Goal: Information Seeking & Learning: Learn about a topic

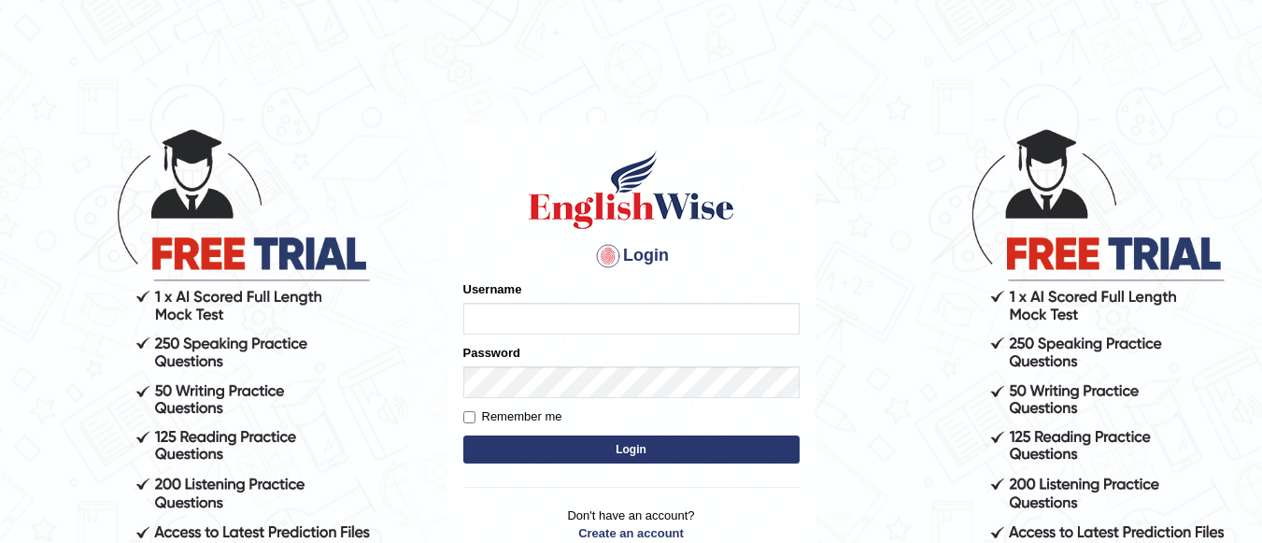
type input "graceelisa2309"
click at [551, 441] on button "Login" at bounding box center [631, 449] width 336 height 28
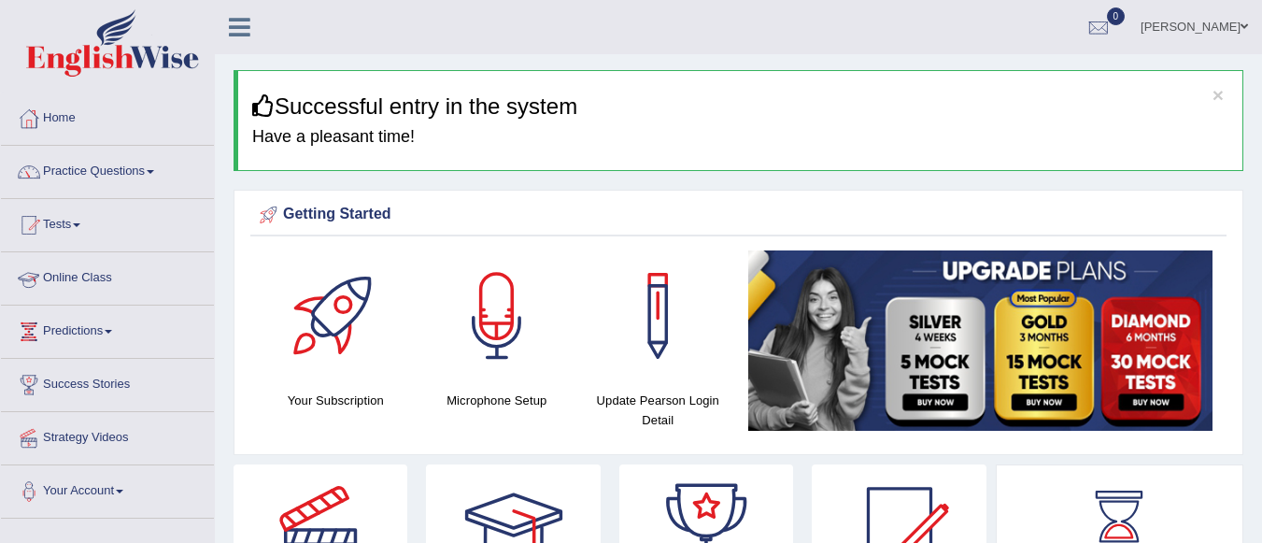
click at [92, 278] on link "Online Class" at bounding box center [107, 275] width 213 height 47
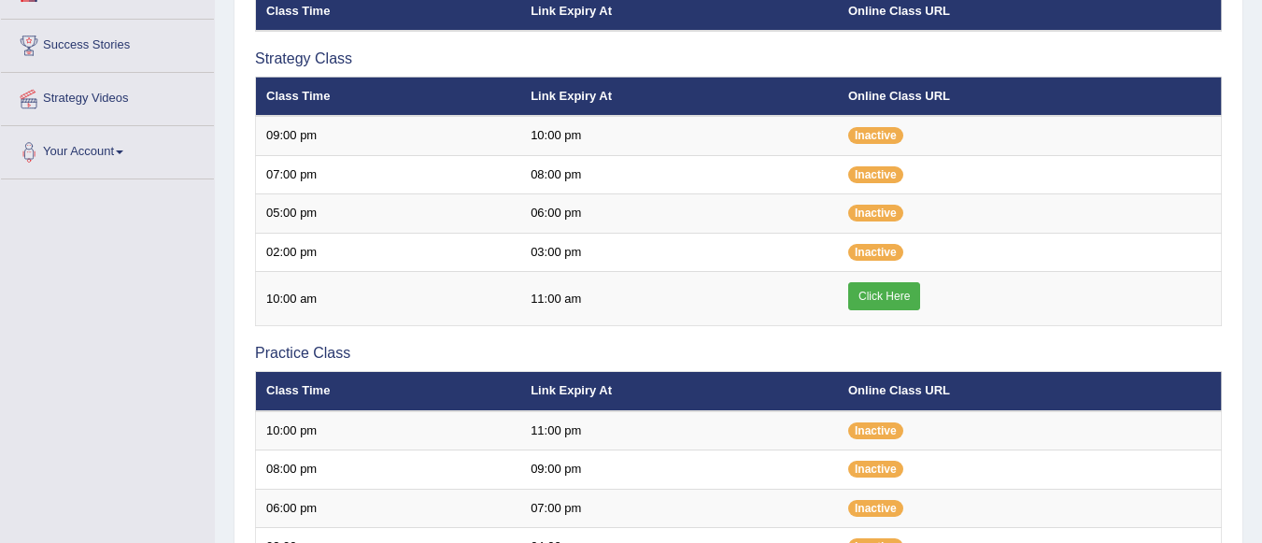
scroll to position [374, 0]
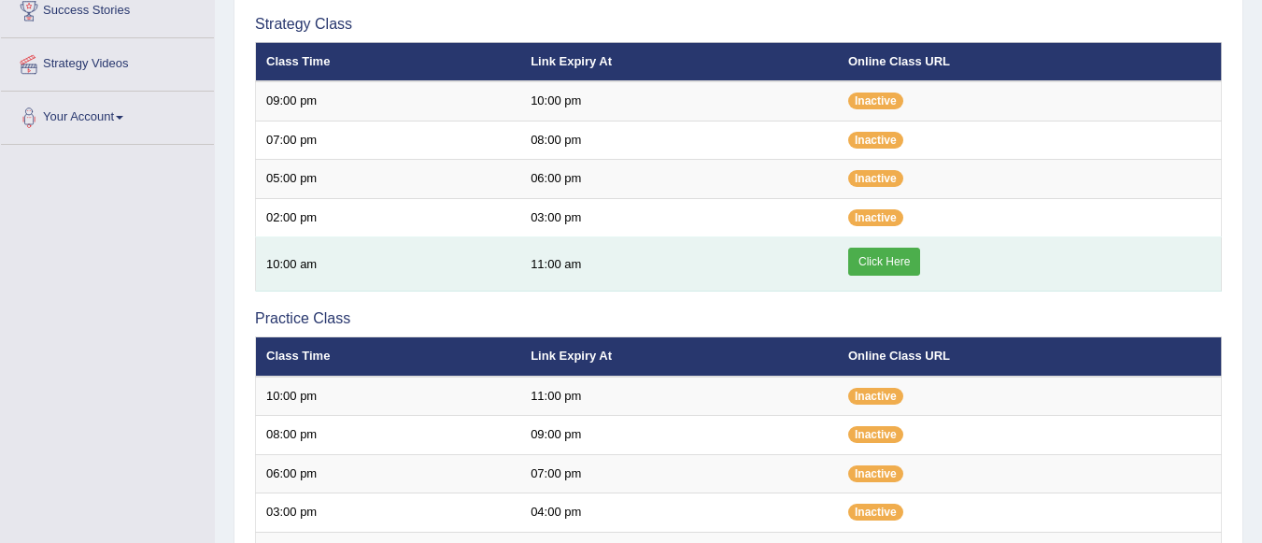
click at [881, 255] on link "Click Here" at bounding box center [884, 261] width 72 height 28
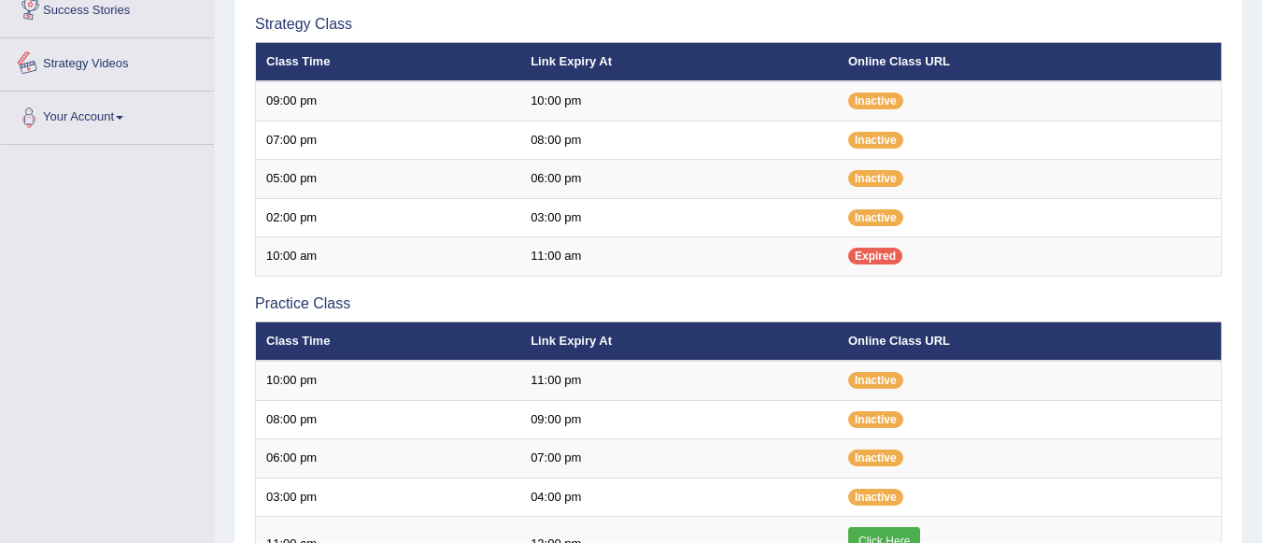
scroll to position [560, 0]
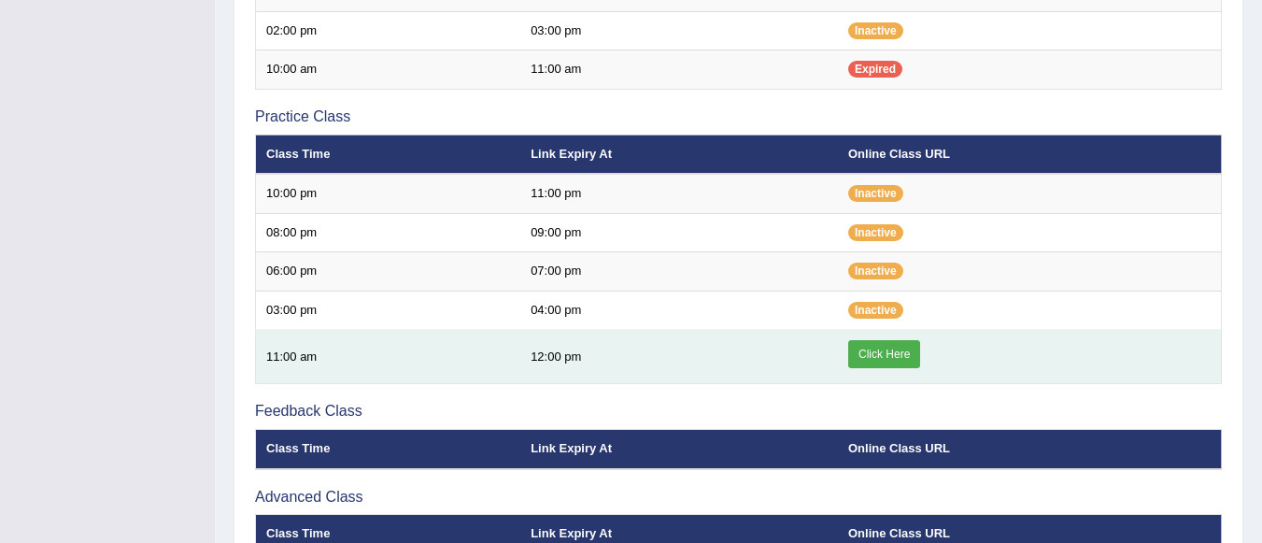
click at [897, 357] on link "Click Here" at bounding box center [884, 354] width 72 height 28
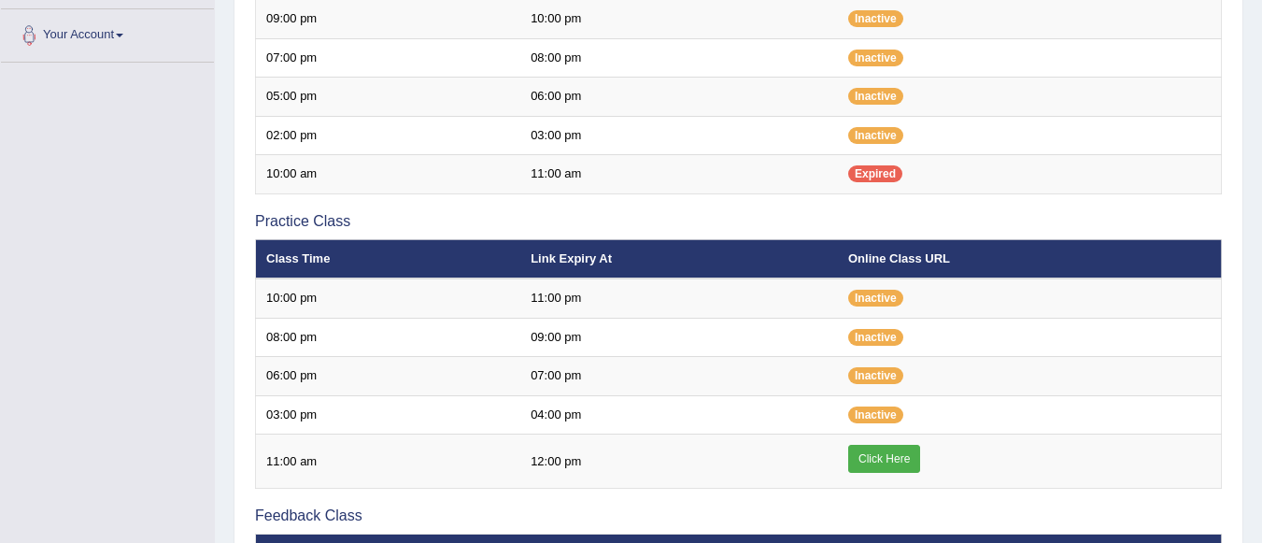
scroll to position [93, 0]
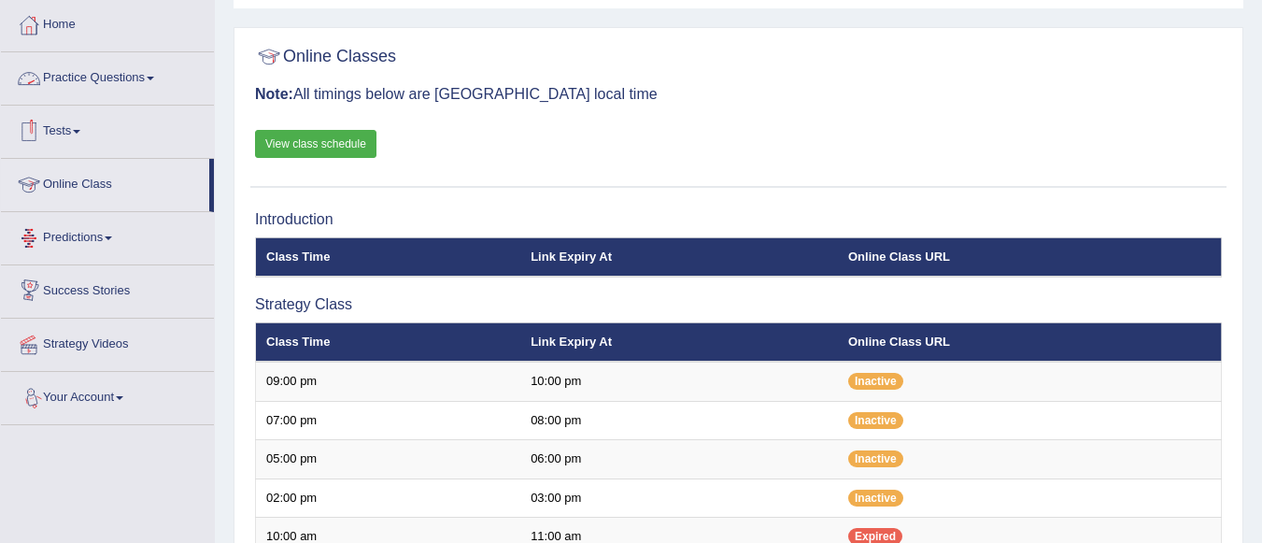
click at [138, 85] on link "Practice Questions" at bounding box center [107, 75] width 213 height 47
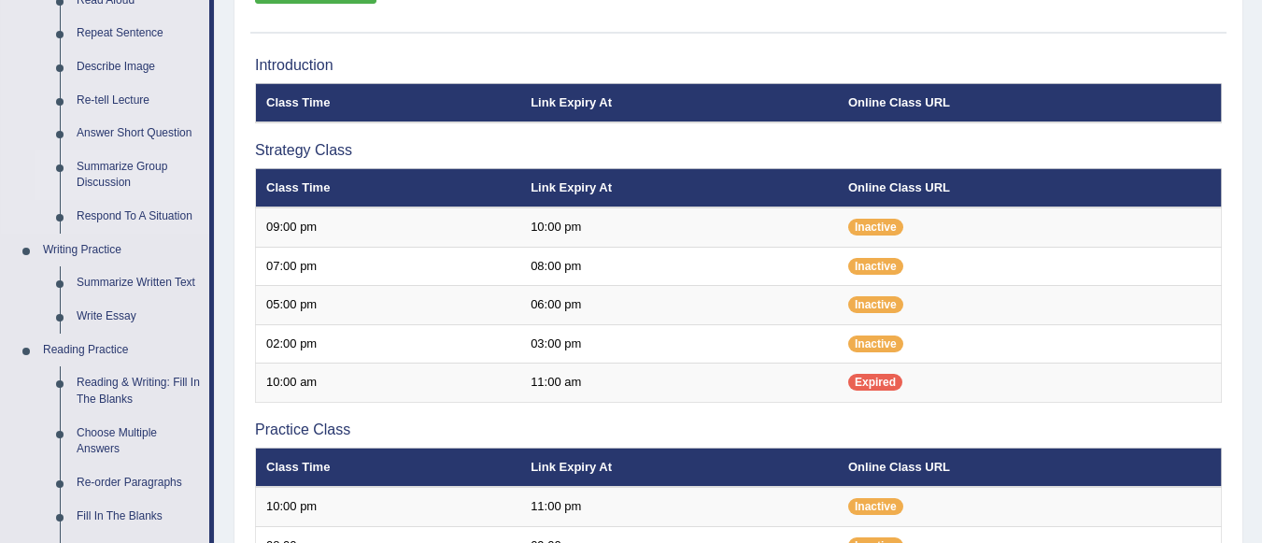
scroll to position [280, 0]
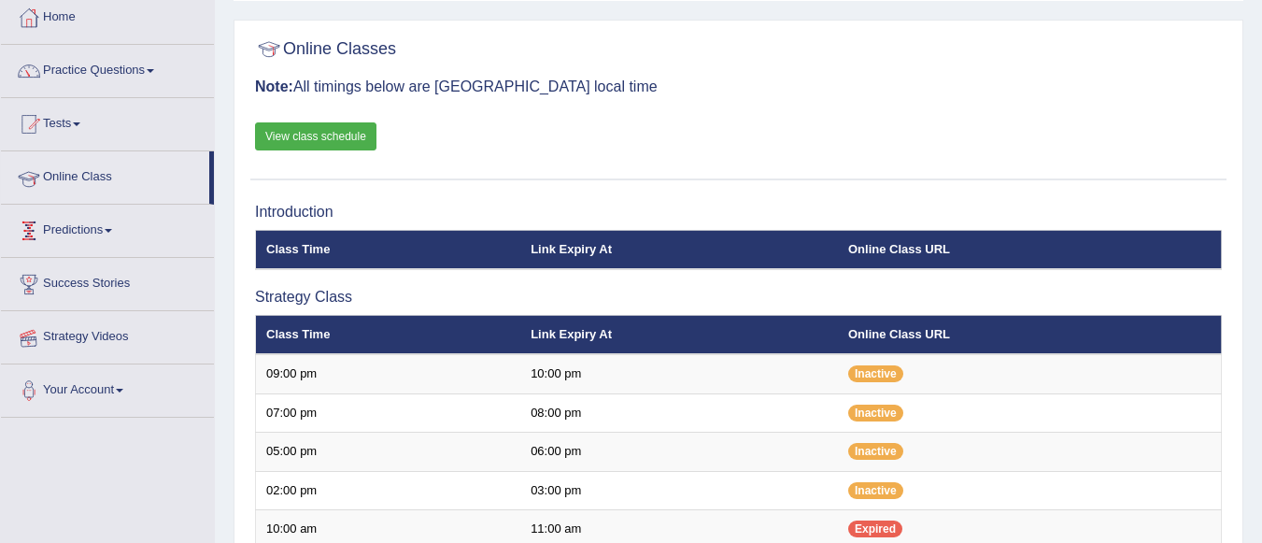
scroll to position [93, 0]
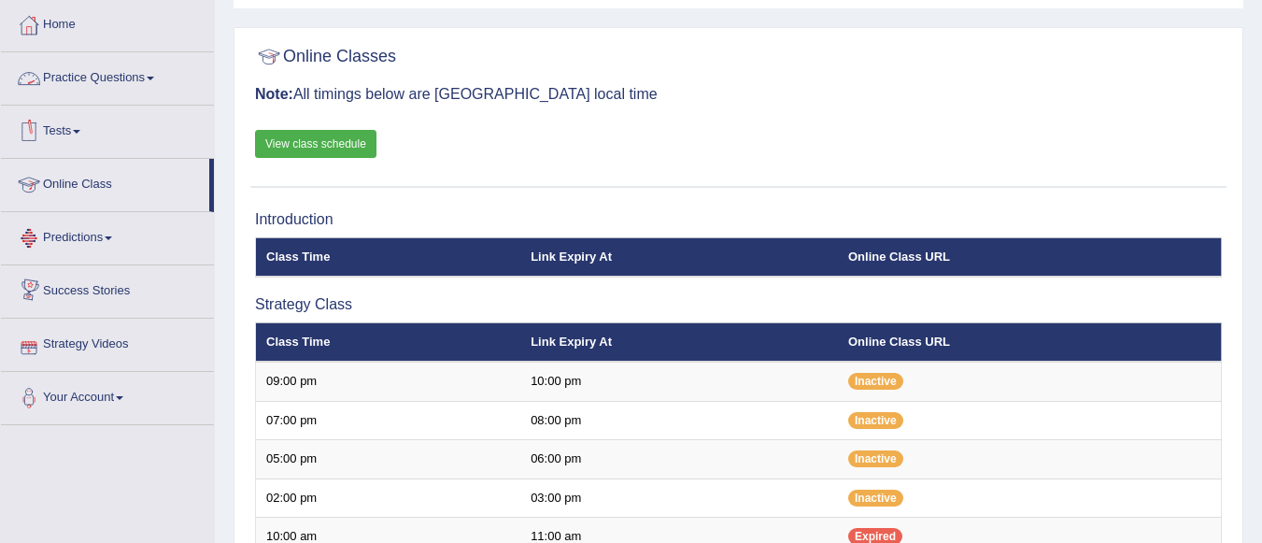
click at [82, 80] on link "Practice Questions" at bounding box center [107, 75] width 213 height 47
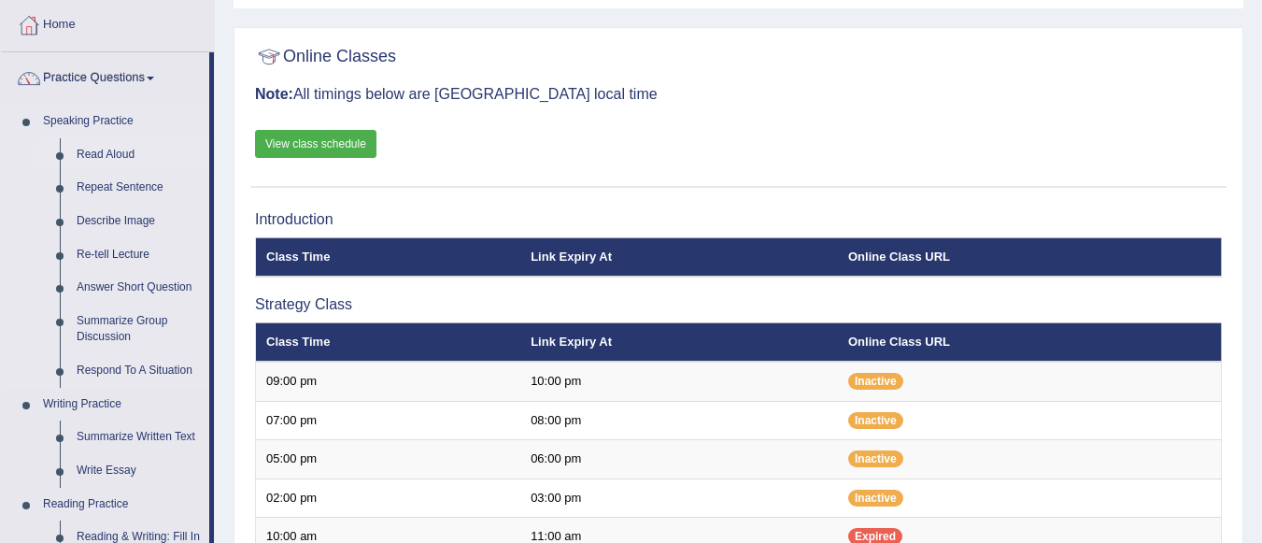
click at [87, 148] on link "Read Aloud" at bounding box center [138, 155] width 141 height 34
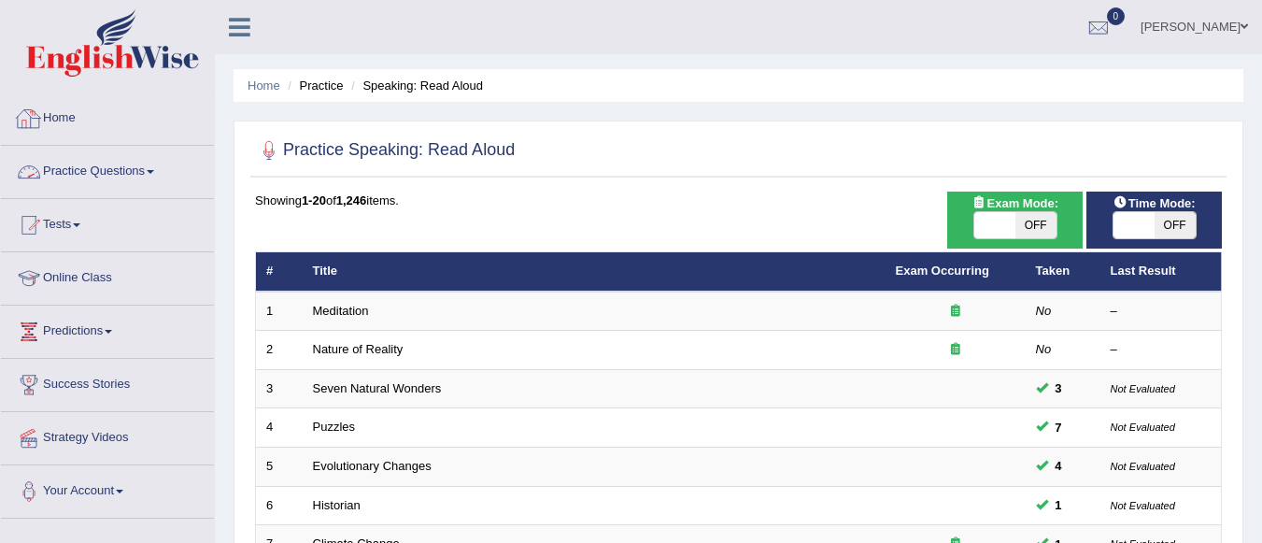
click at [153, 169] on link "Practice Questions" at bounding box center [107, 169] width 213 height 47
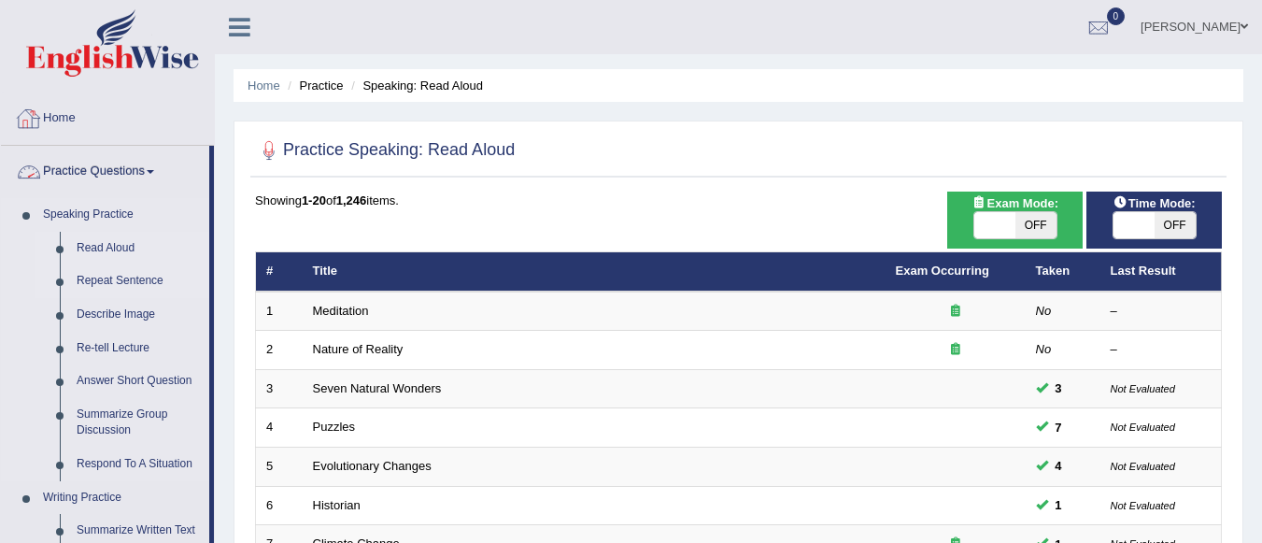
click at [104, 278] on link "Repeat Sentence" at bounding box center [138, 281] width 141 height 34
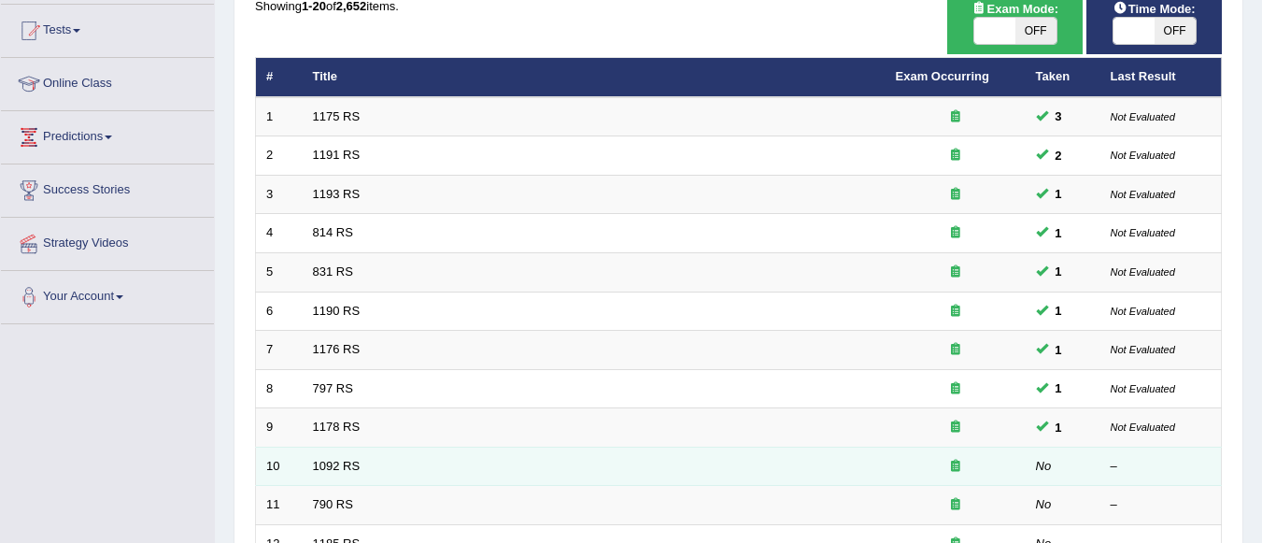
scroll to position [187, 0]
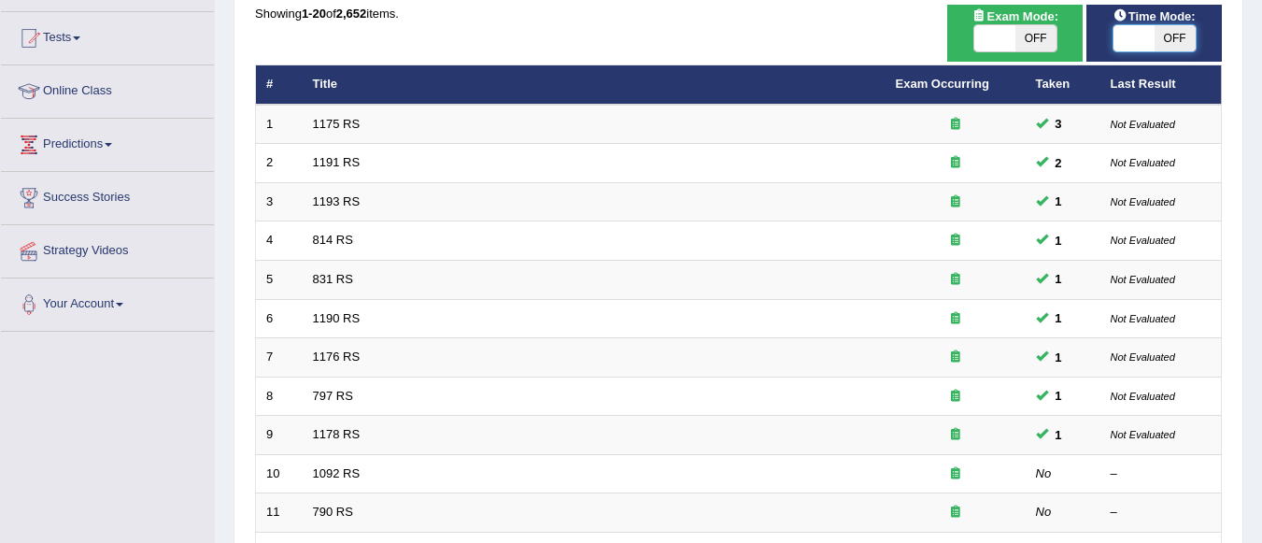
click at [1127, 38] on span at bounding box center [1133, 38] width 41 height 26
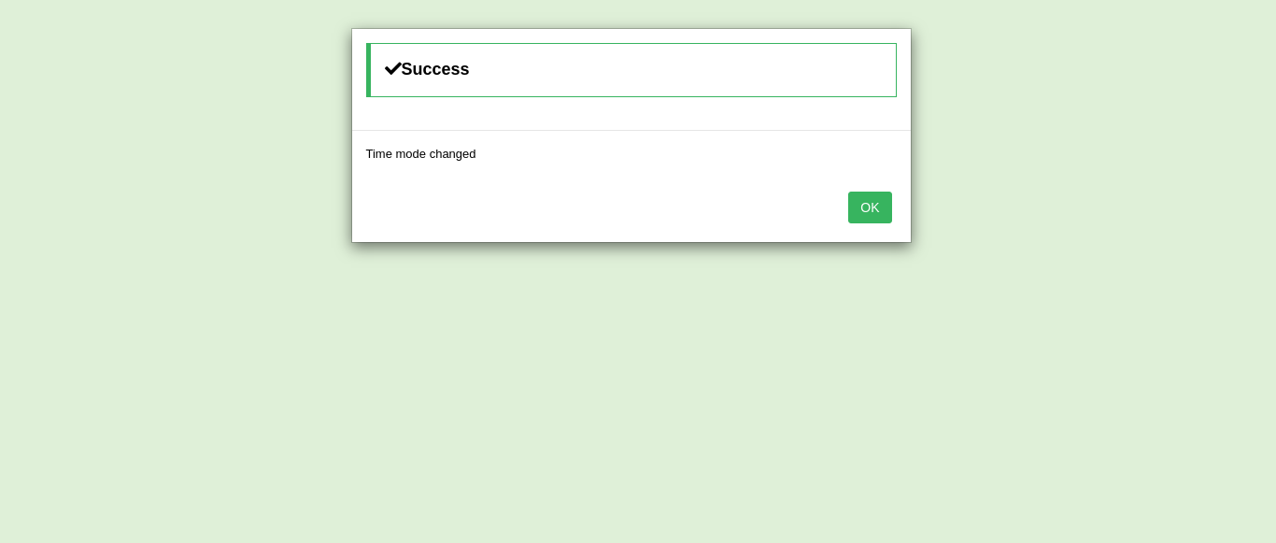
click at [865, 205] on button "OK" at bounding box center [869, 207] width 43 height 32
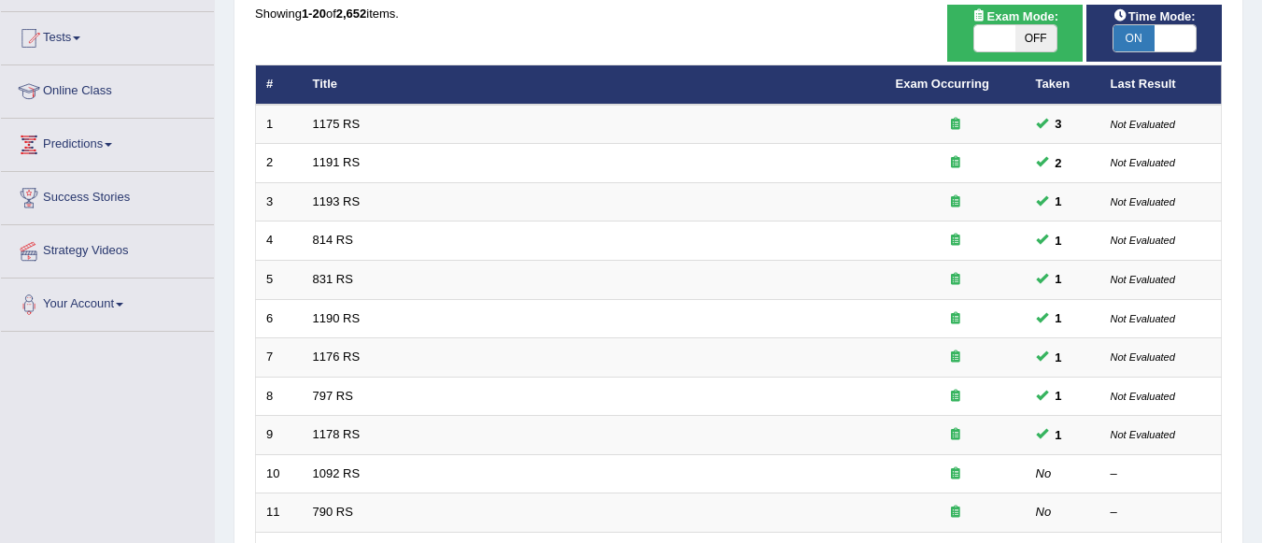
click at [1163, 42] on span at bounding box center [1174, 38] width 41 height 26
checkbox input "false"
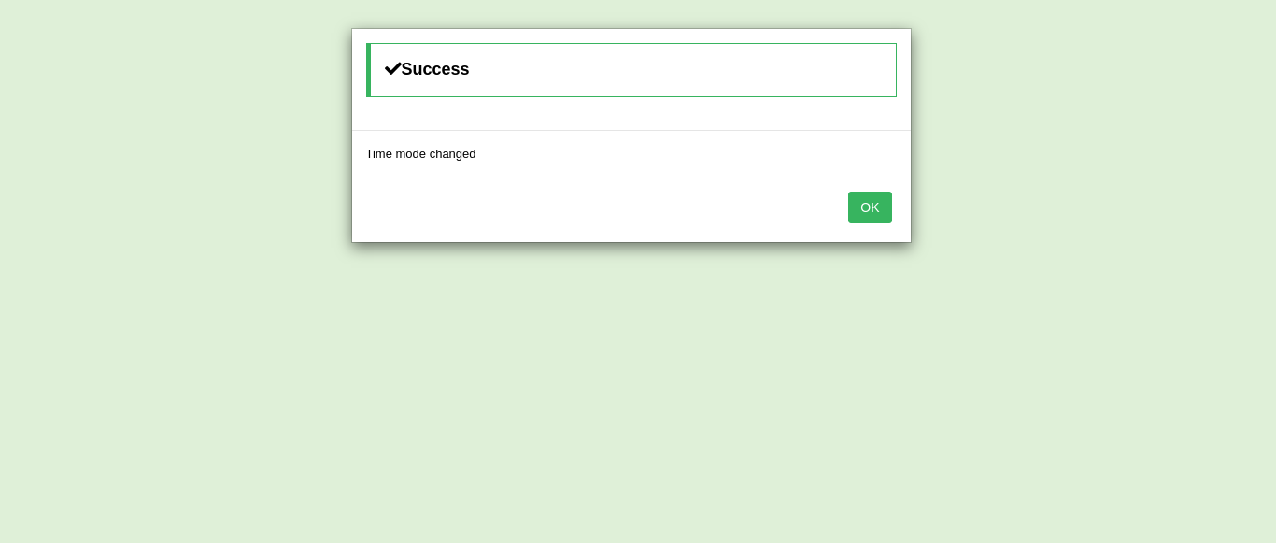
click at [866, 216] on button "OK" at bounding box center [869, 207] width 43 height 32
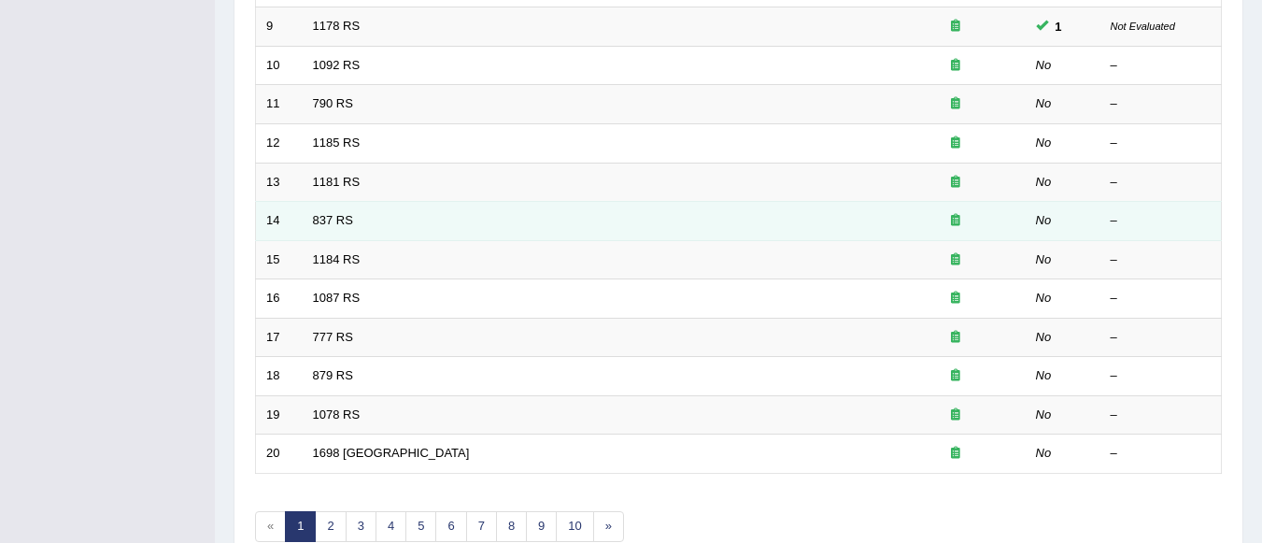
scroll to position [507, 0]
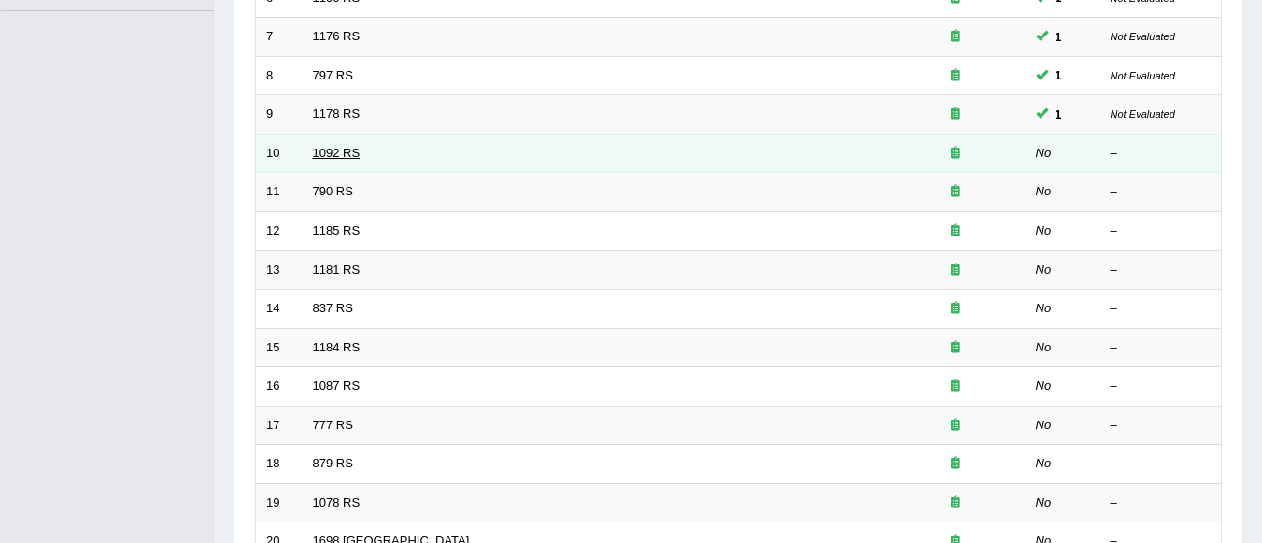
click at [345, 153] on link "1092 RS" at bounding box center [337, 153] width 48 height 14
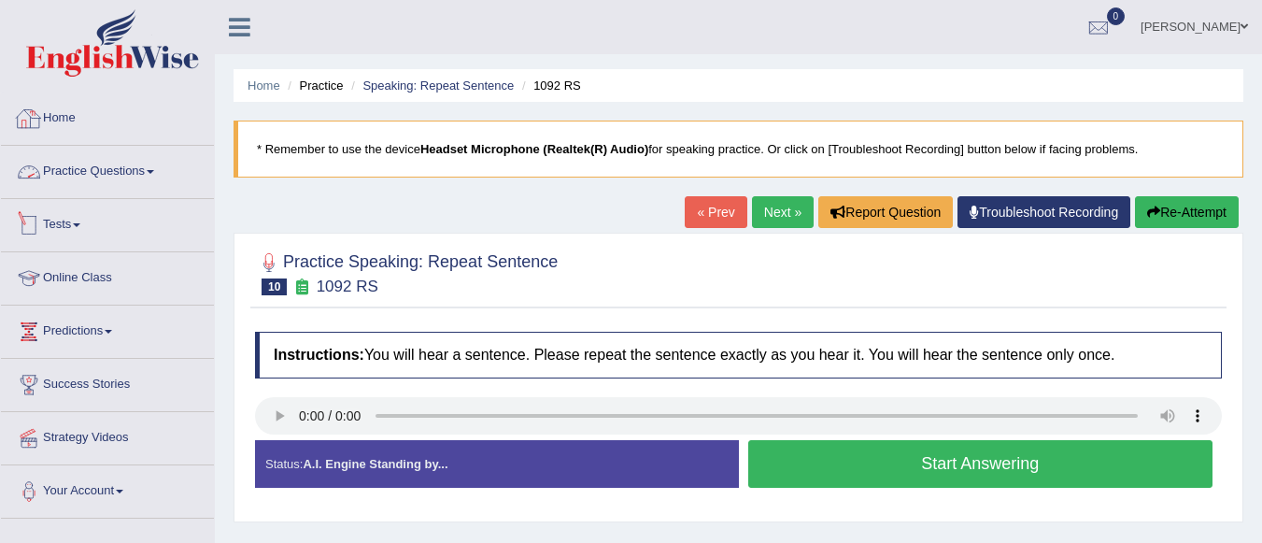
click at [120, 171] on link "Practice Questions" at bounding box center [107, 169] width 213 height 47
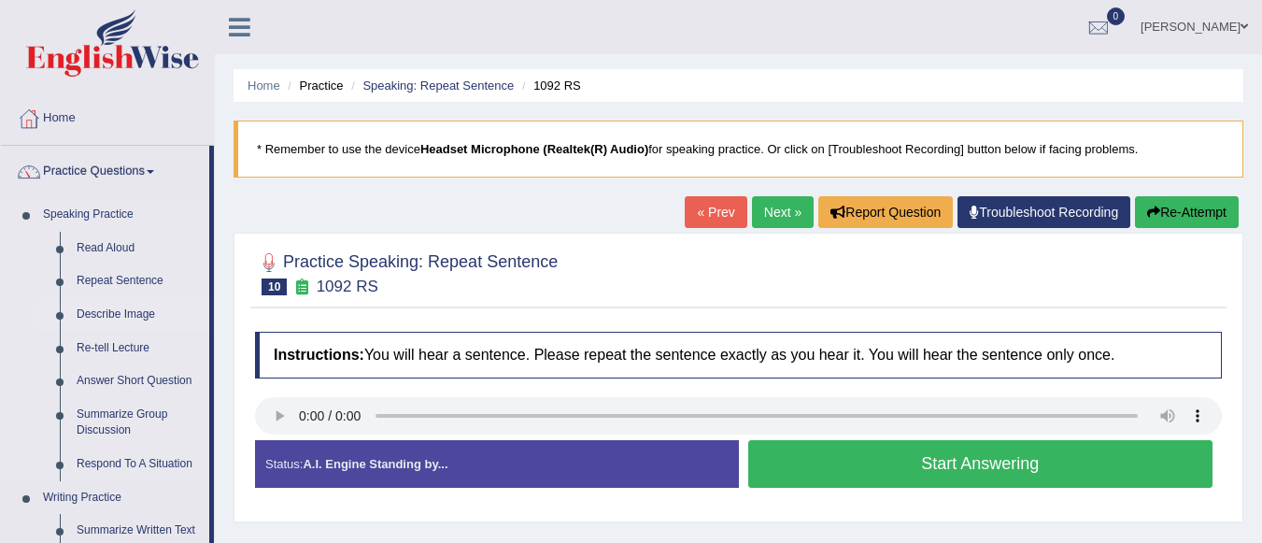
click at [122, 309] on link "Describe Image" at bounding box center [138, 315] width 141 height 34
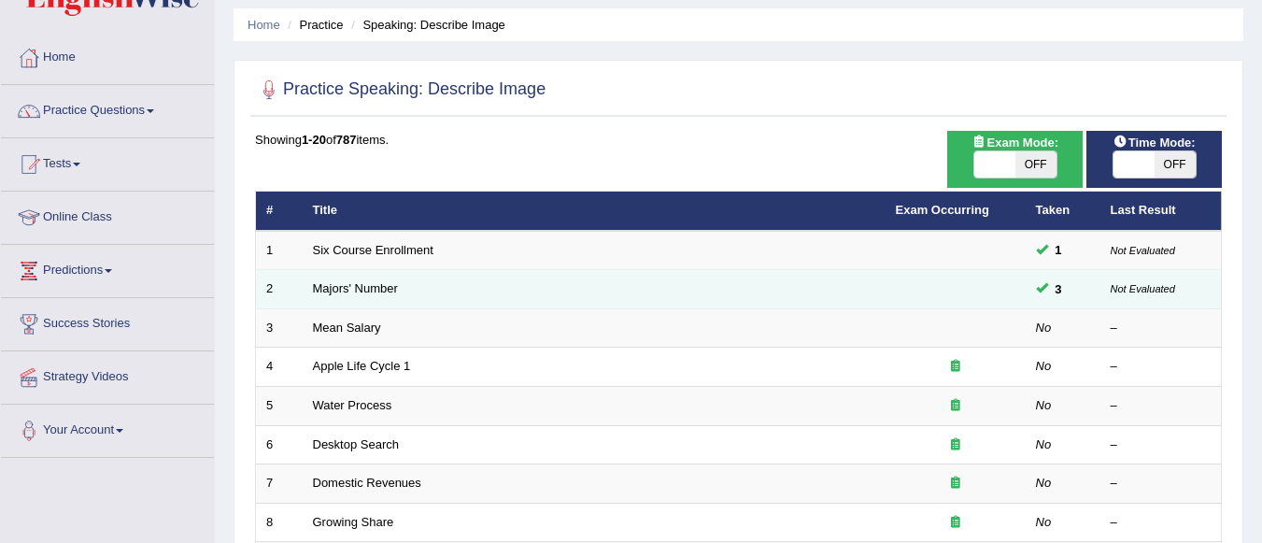
scroll to position [93, 0]
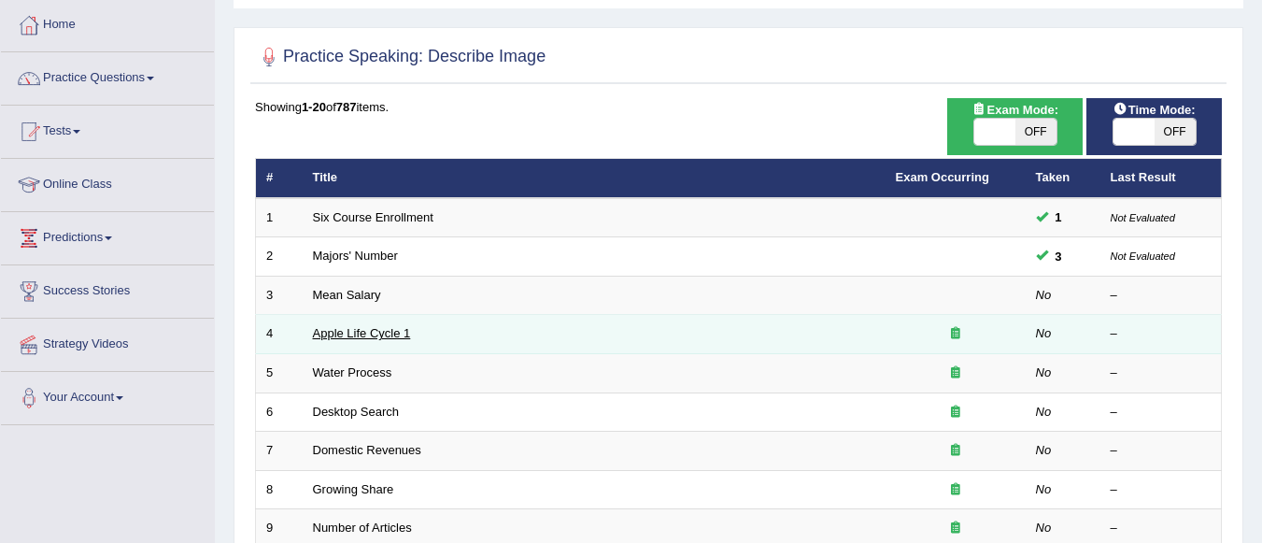
click at [368, 332] on link "Apple Life Cycle 1" at bounding box center [362, 333] width 98 height 14
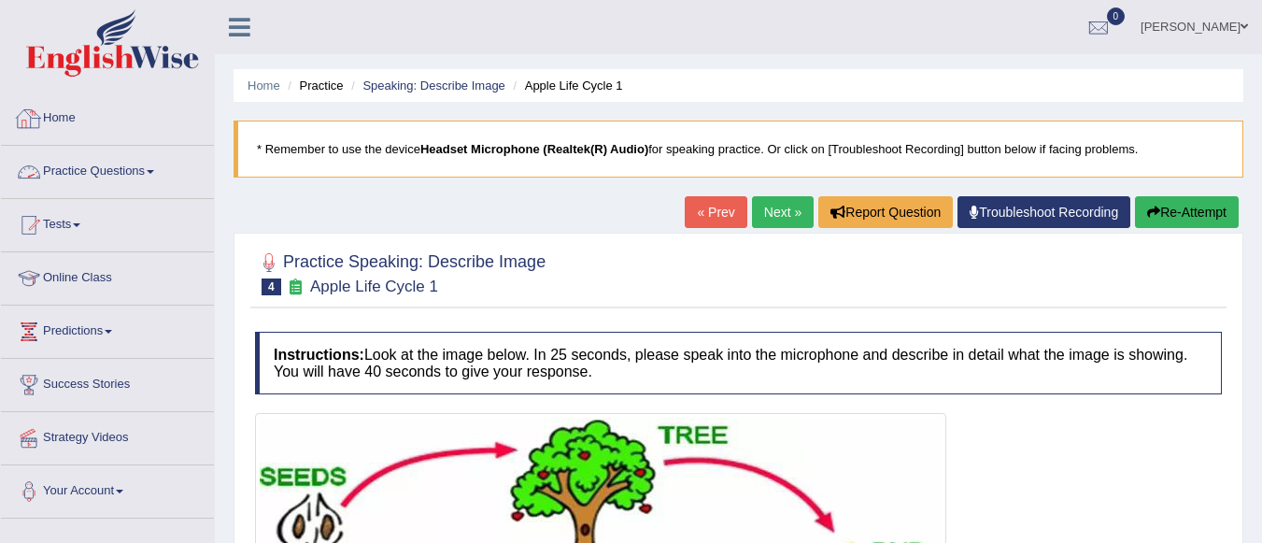
click at [125, 174] on link "Practice Questions" at bounding box center [107, 169] width 213 height 47
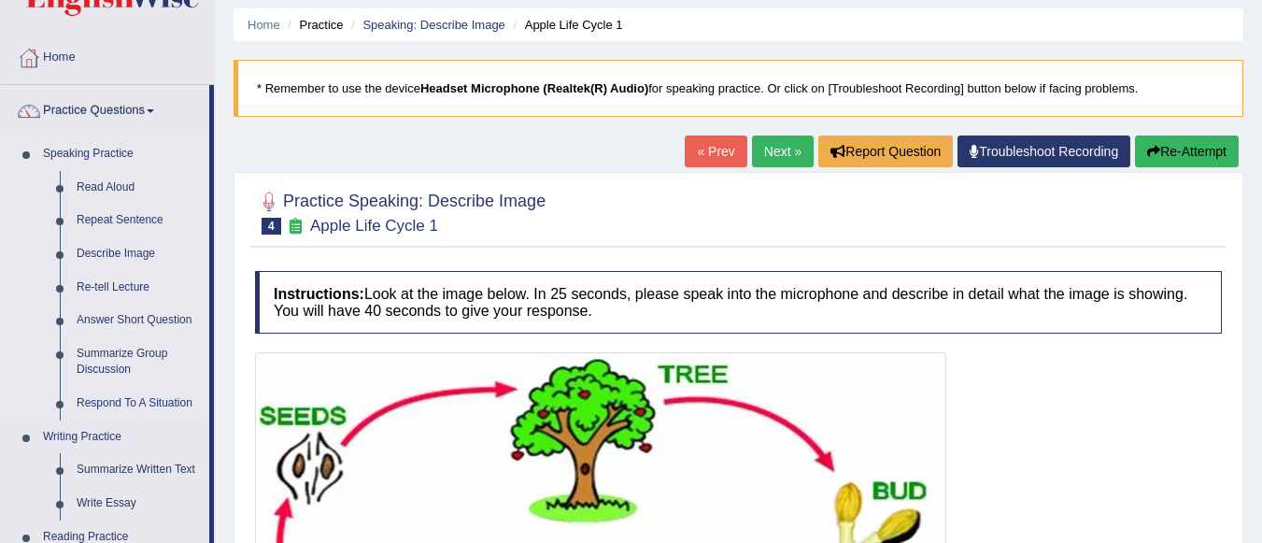
scroll to position [93, 0]
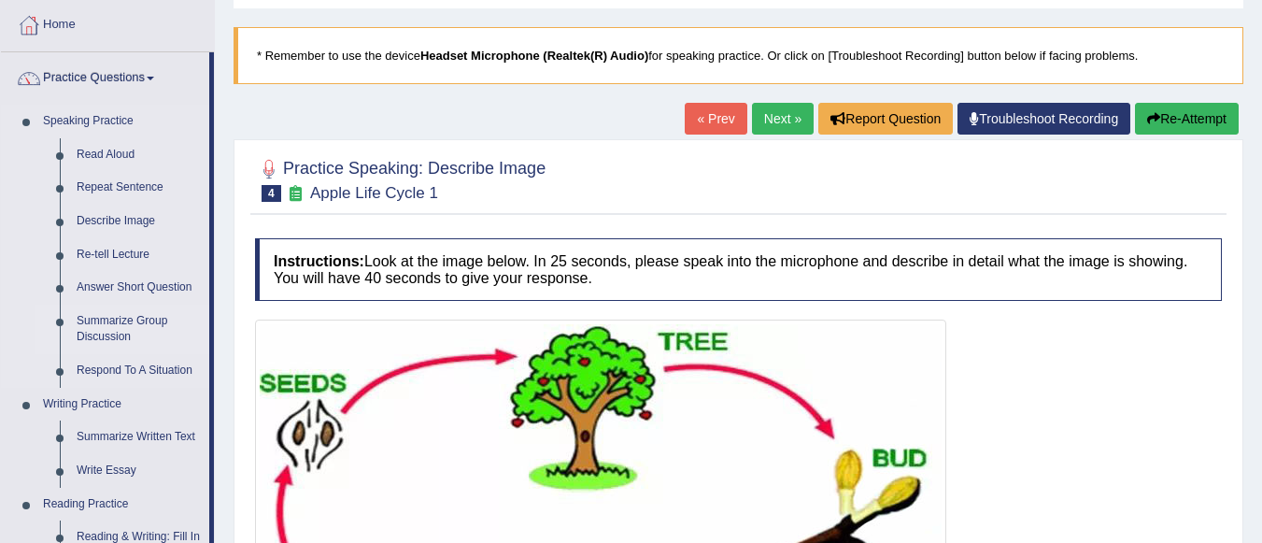
click at [117, 326] on link "Summarize Group Discussion" at bounding box center [138, 328] width 141 height 49
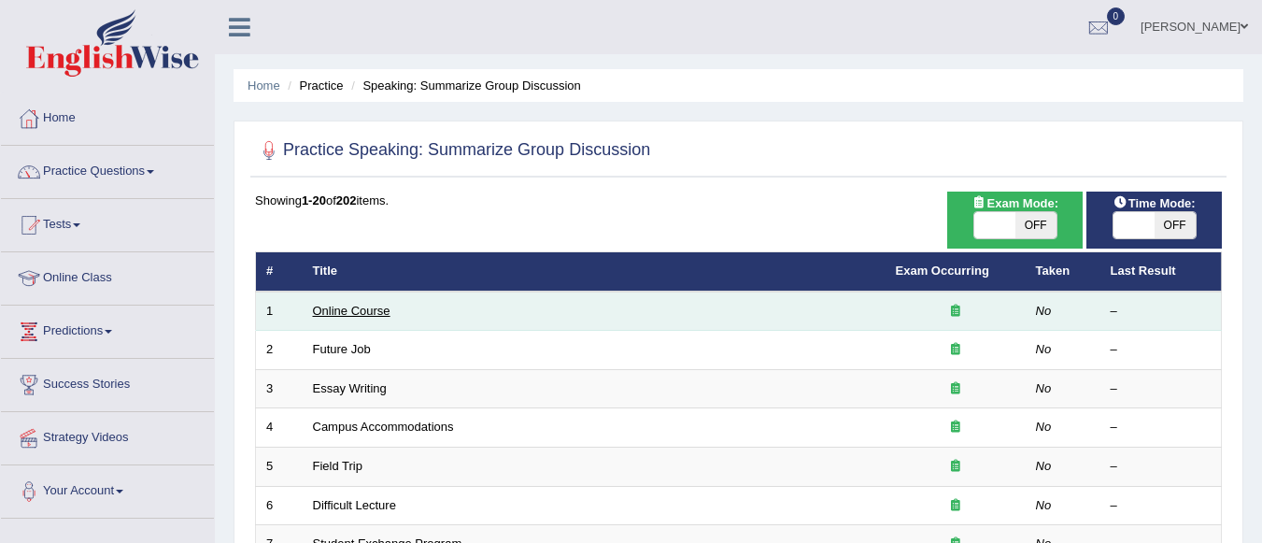
click at [358, 314] on link "Online Course" at bounding box center [352, 311] width 78 height 14
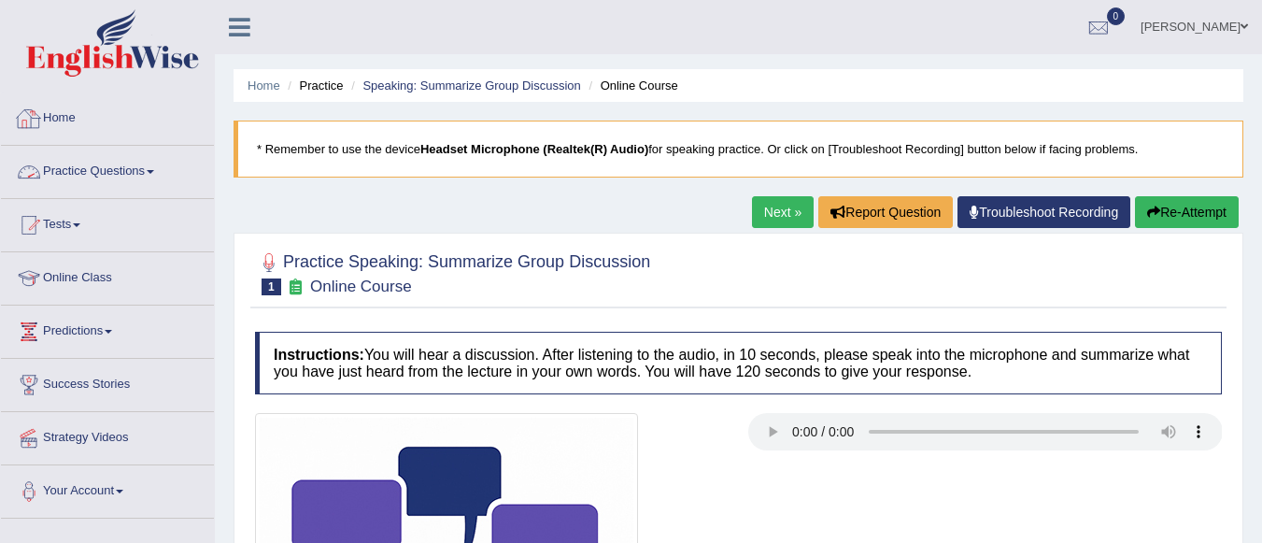
click at [110, 176] on link "Practice Questions" at bounding box center [107, 169] width 213 height 47
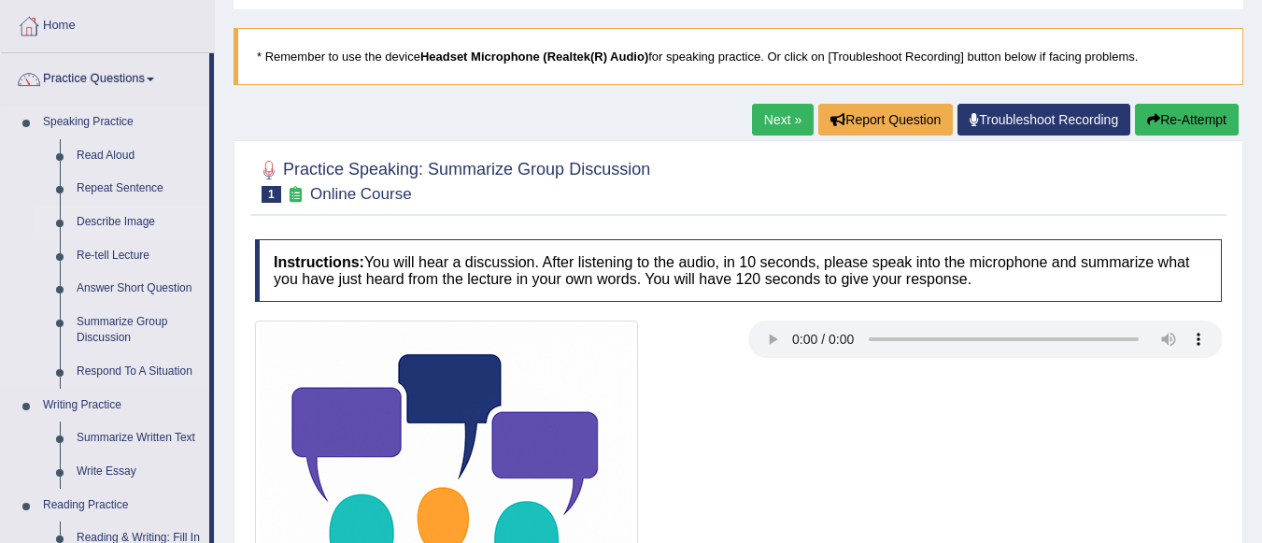
scroll to position [93, 0]
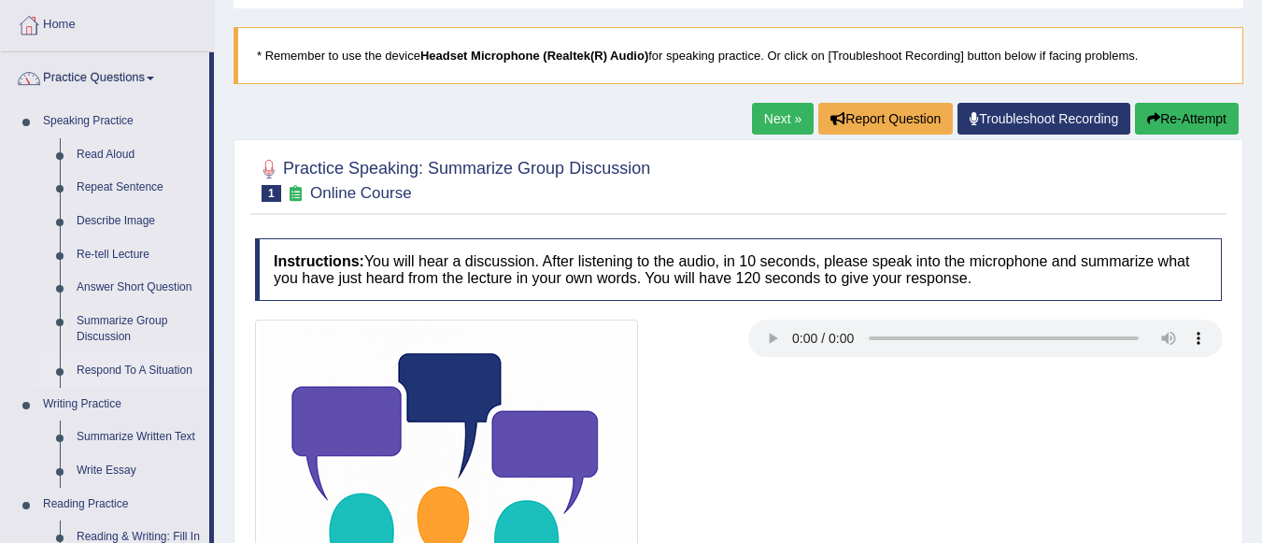
click at [153, 368] on link "Respond To A Situation" at bounding box center [138, 371] width 141 height 34
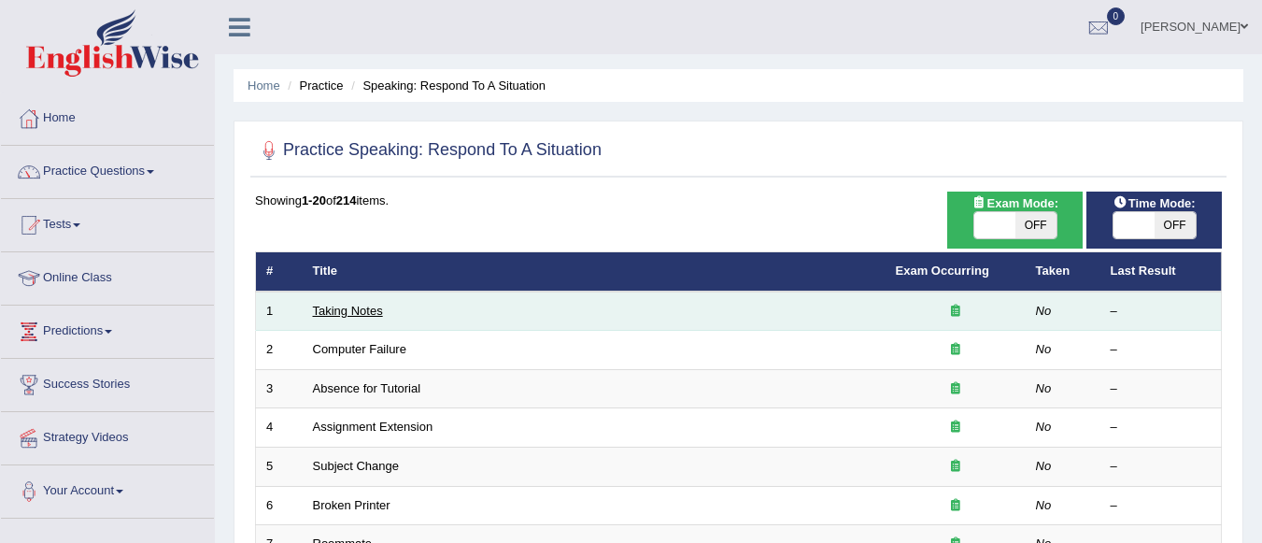
click at [354, 317] on link "Taking Notes" at bounding box center [348, 311] width 70 height 14
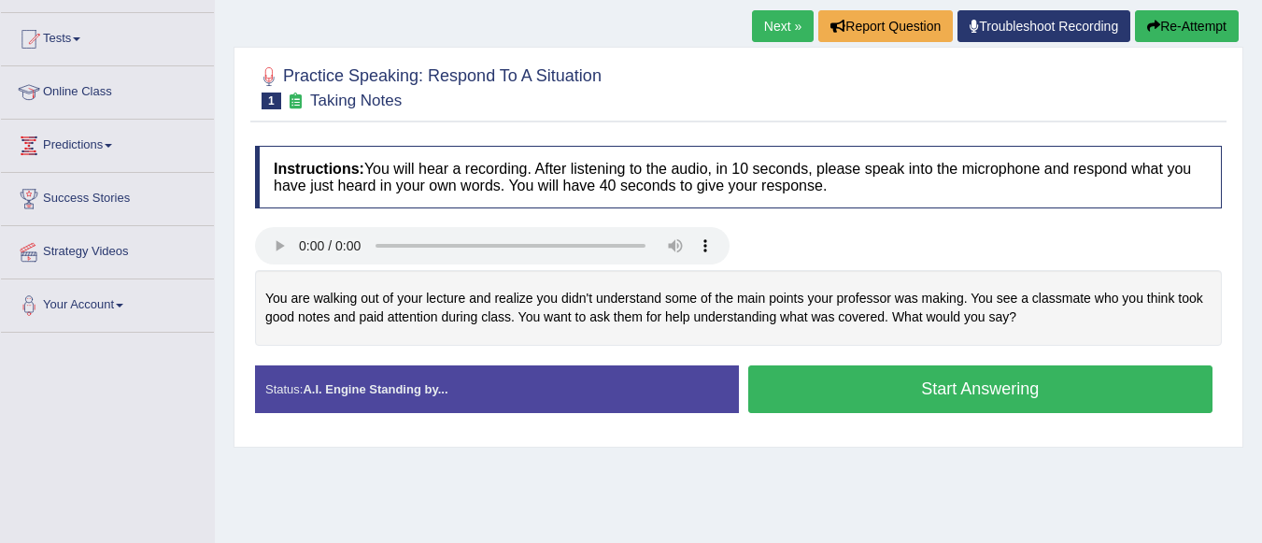
scroll to position [187, 0]
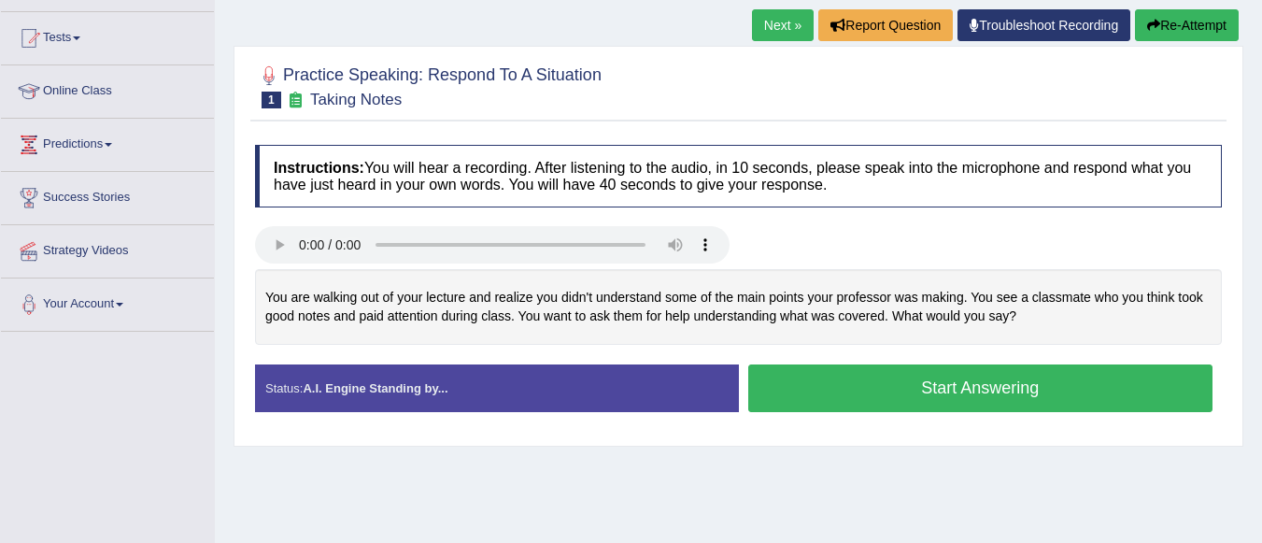
click at [290, 276] on div "You are walking out of your lecture and realize you didn't understand some of t…" at bounding box center [738, 307] width 967 height 76
click at [803, 384] on button "Start Answering" at bounding box center [980, 388] width 465 height 48
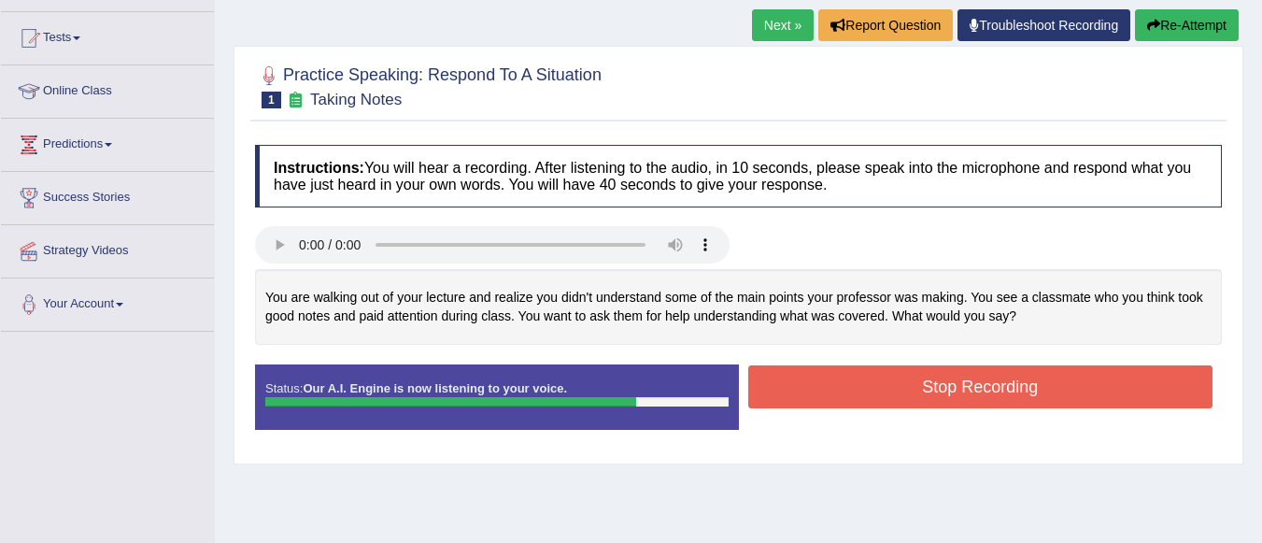
click at [803, 384] on button "Stop Recording" at bounding box center [980, 386] width 465 height 43
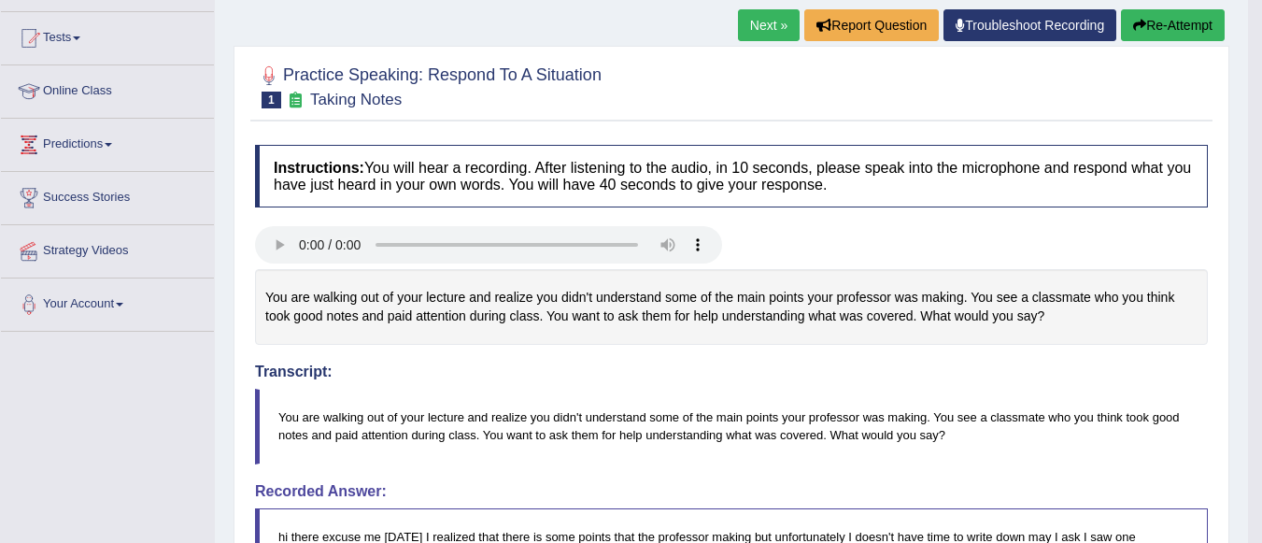
click at [749, 27] on link "Next »" at bounding box center [769, 25] width 62 height 32
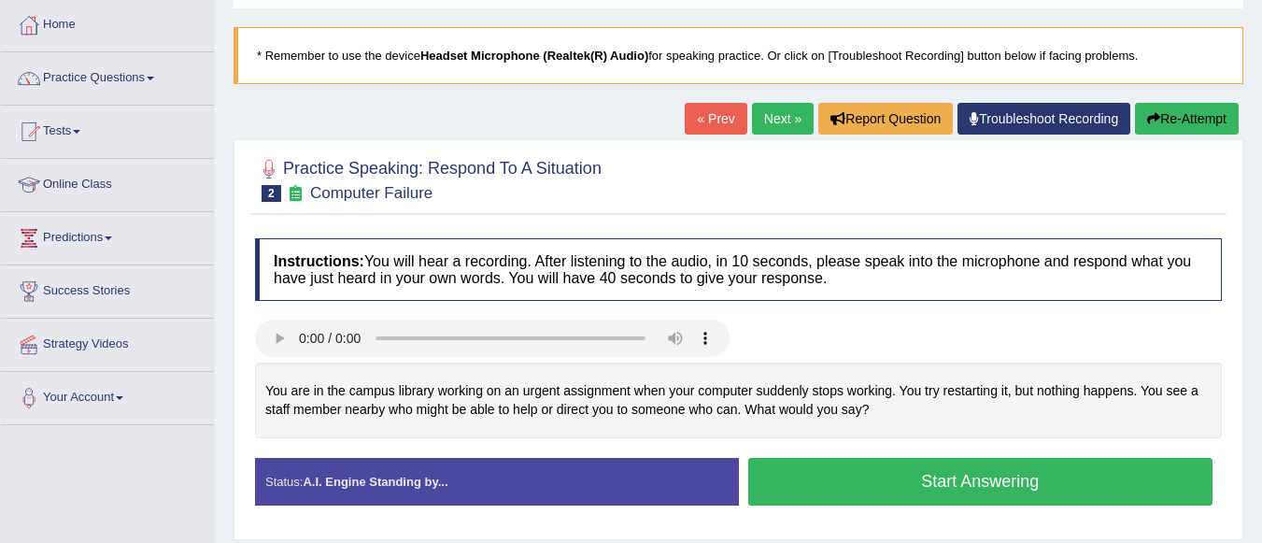
scroll to position [187, 0]
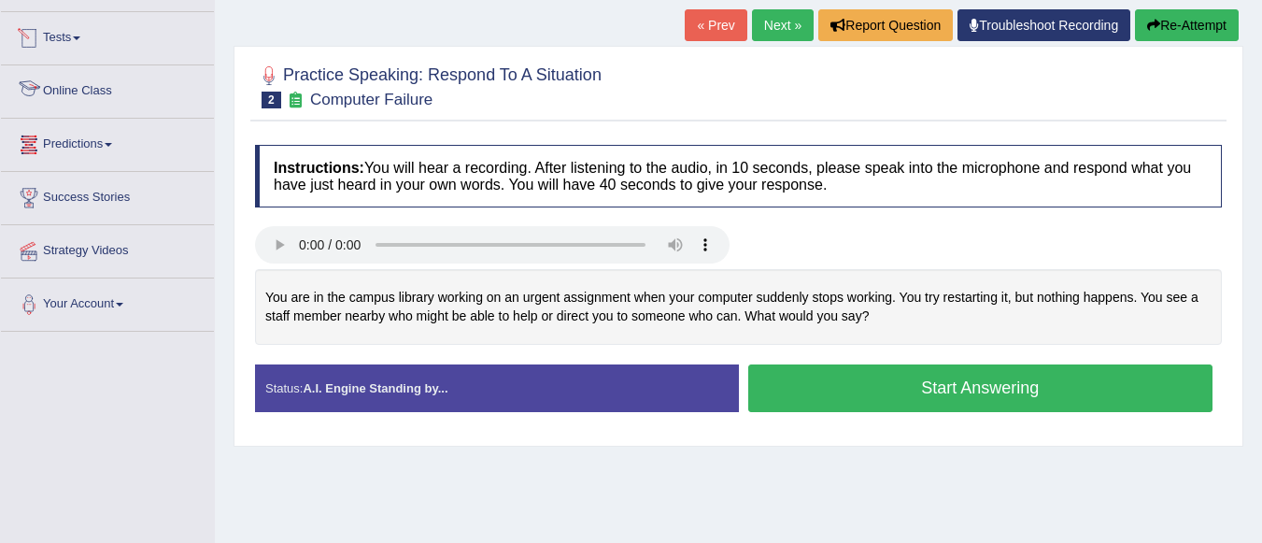
click at [102, 84] on link "Online Class" at bounding box center [107, 88] width 213 height 47
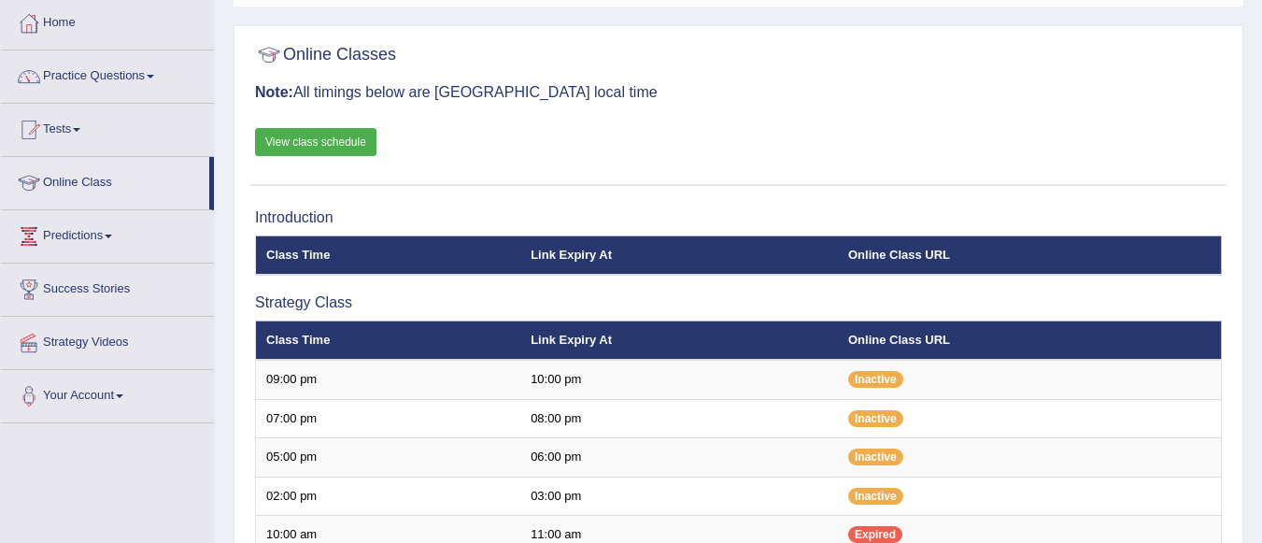
scroll to position [93, 0]
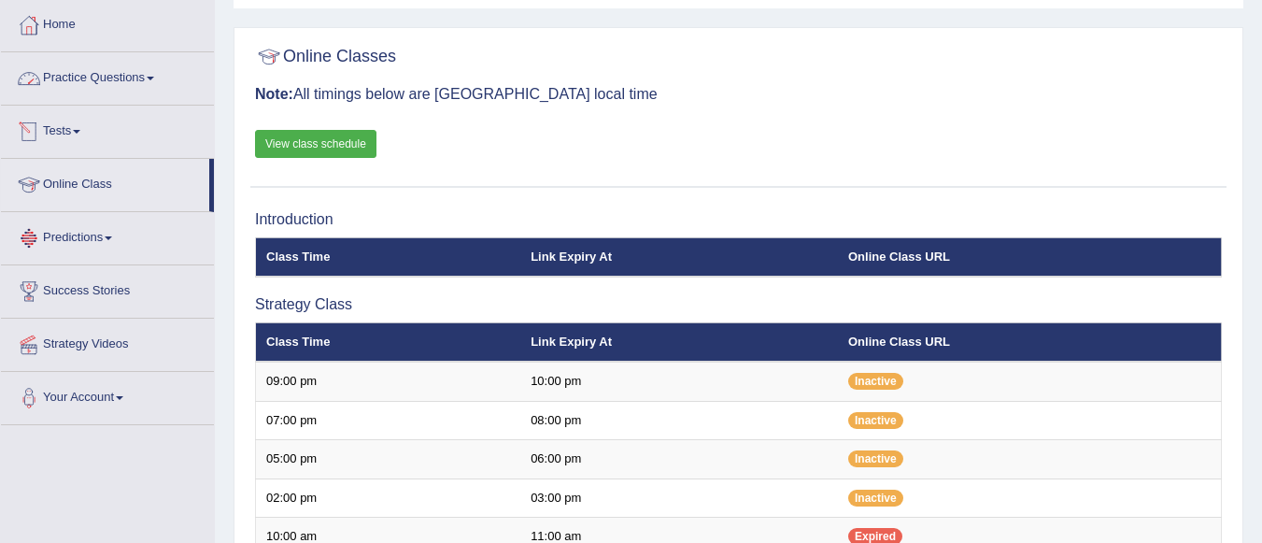
click at [99, 82] on link "Practice Questions" at bounding box center [107, 75] width 213 height 47
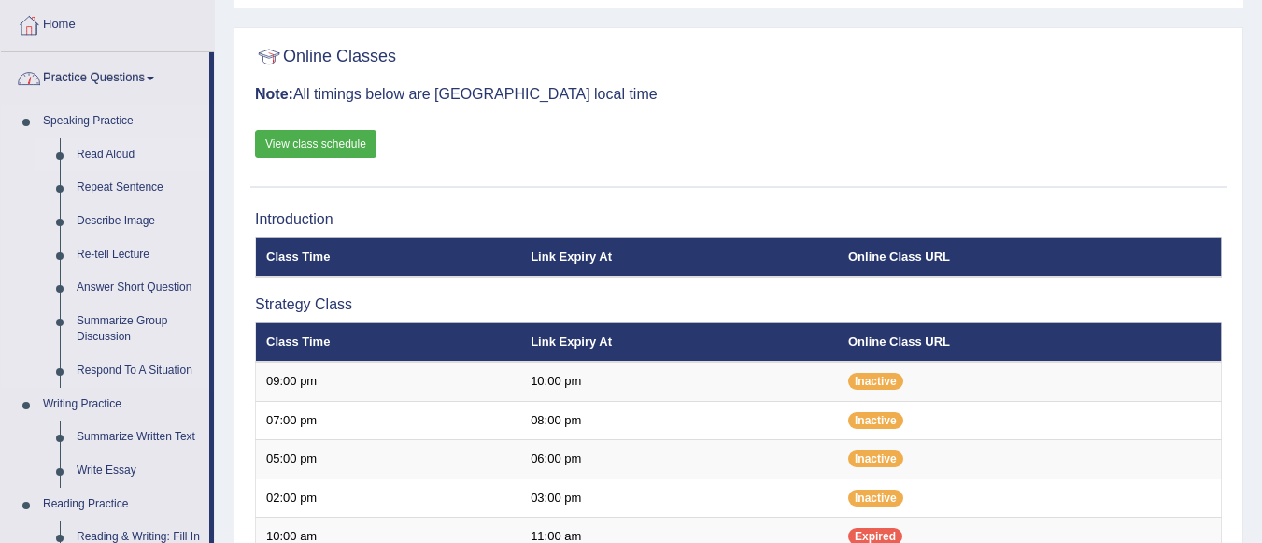
click at [92, 156] on link "Read Aloud" at bounding box center [138, 155] width 141 height 34
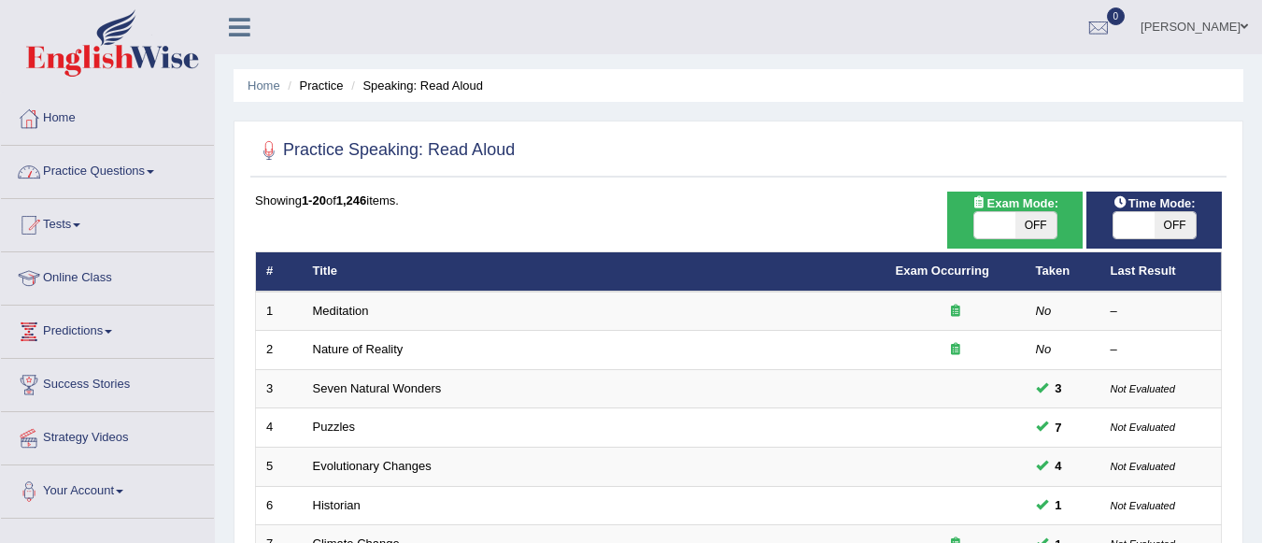
click at [136, 168] on link "Practice Questions" at bounding box center [107, 169] width 213 height 47
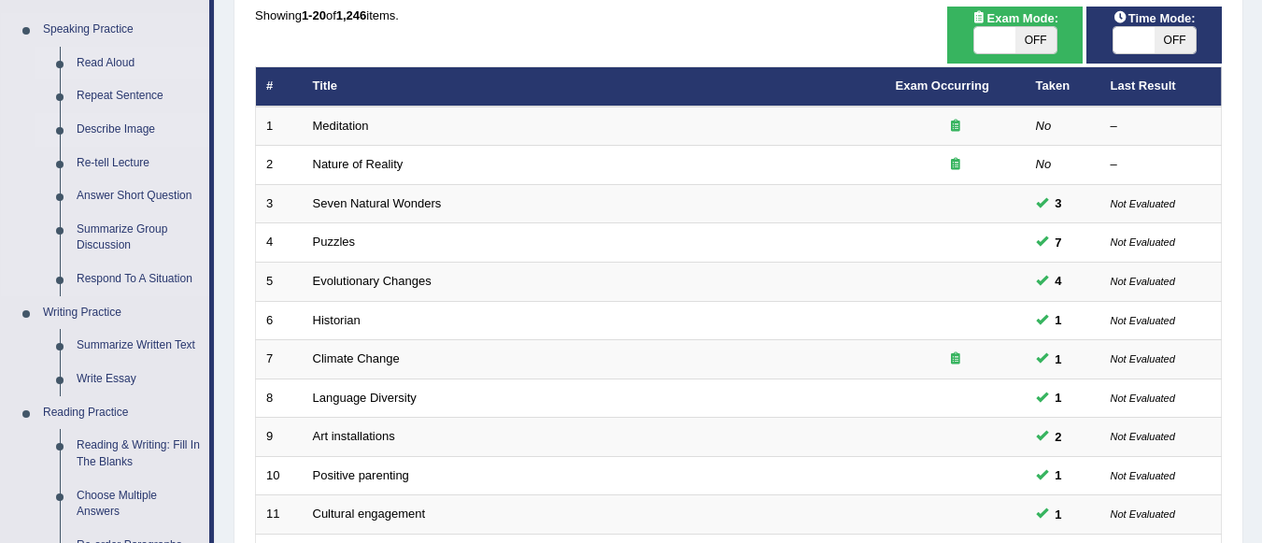
scroll to position [187, 0]
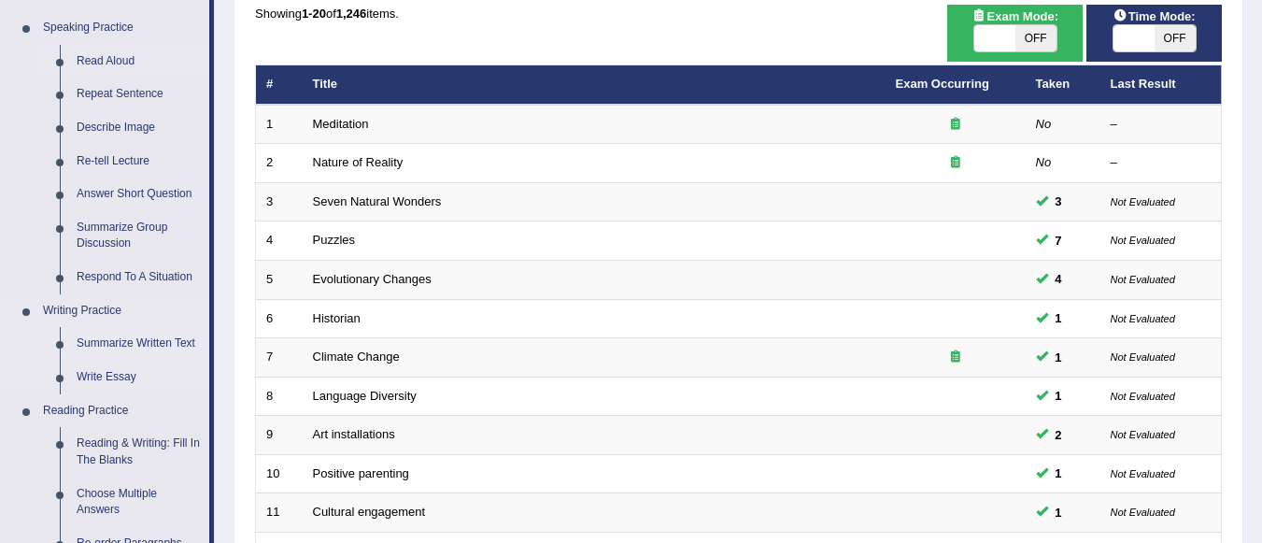
click at [125, 338] on link "Summarize Written Text" at bounding box center [138, 344] width 141 height 34
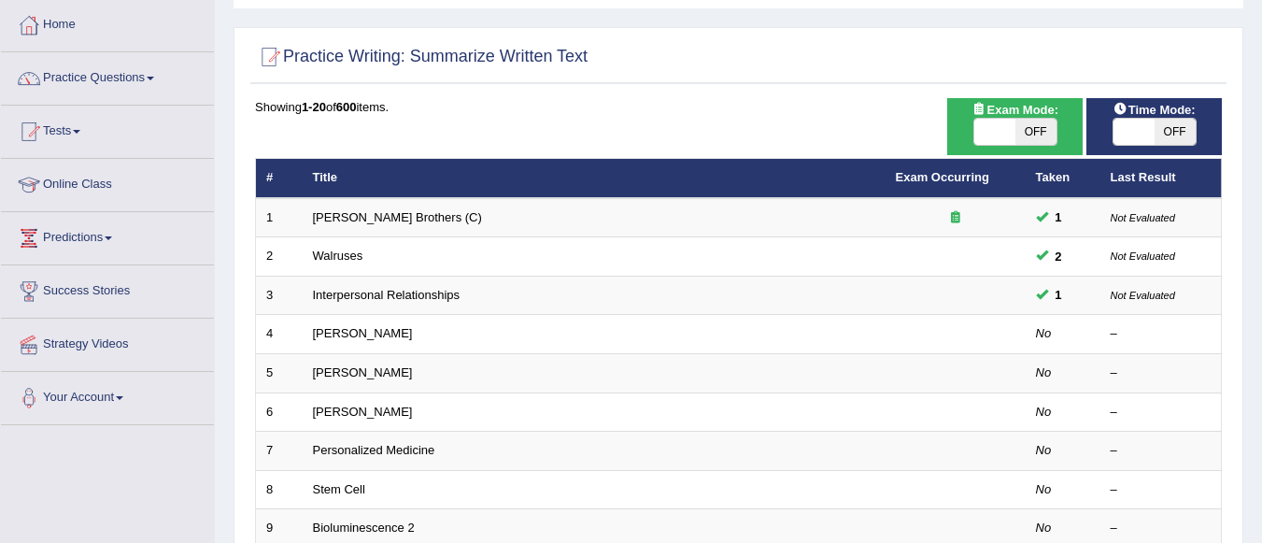
scroll to position [187, 0]
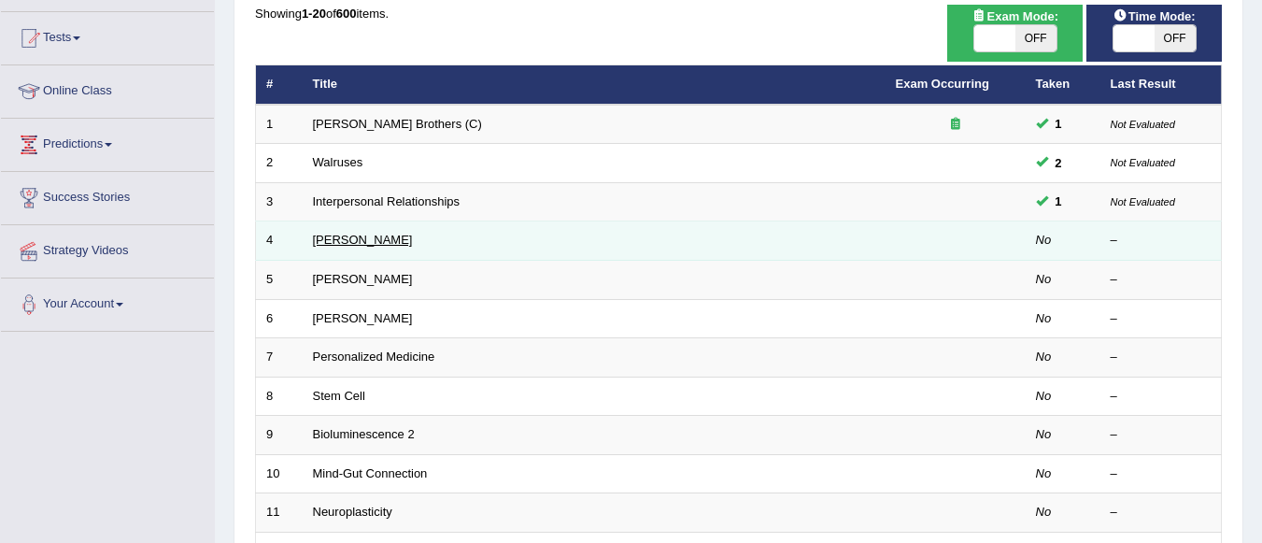
click at [375, 245] on link "[PERSON_NAME]" at bounding box center [363, 240] width 100 height 14
